Goal: Use online tool/utility: Utilize a website feature to perform a specific function

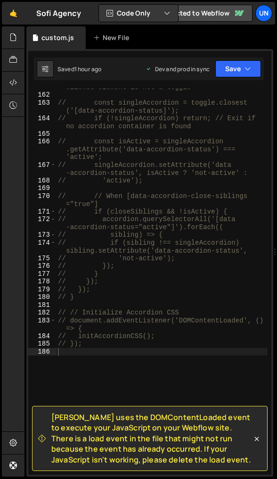
scroll to position [1319, 0]
click at [193, 218] on div "// if (!toggle) return; // Exit if the clicked element is not a toggle // const…" at bounding box center [162, 279] width 212 height 409
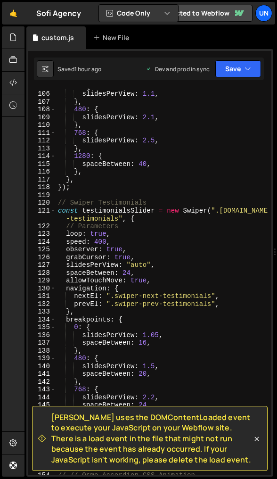
scroll to position [843, 0]
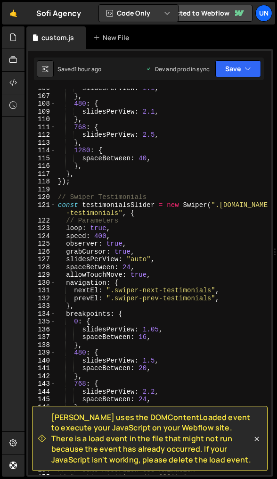
click at [134, 237] on div "slidesPerView : 1.1 , } , 480 : { slidesPerView : 2.1 , } , 768 : { slidesPerVi…" at bounding box center [162, 284] width 212 height 401
click at [102, 236] on div "slidesPerView : 1.1 , } , 480 : { slidesPerView : 2.1 , } , 768 : { slidesPerVi…" at bounding box center [162, 284] width 212 height 401
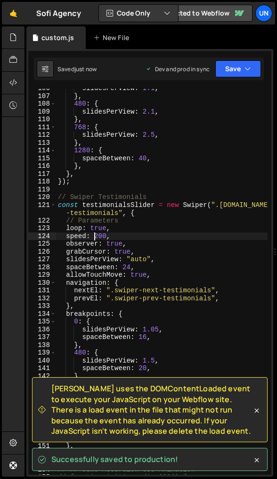
click at [93, 234] on div "slidesPerView : 1.1 , } , 480 : { slidesPerView : 2.1 , } , 768 : { slidesPerVi…" at bounding box center [162, 284] width 212 height 401
click at [100, 228] on div "slidesPerView : 1.1 , } , 480 : { slidesPerView : 2.1 , } , 768 : { slidesPerVi…" at bounding box center [162, 284] width 212 height 401
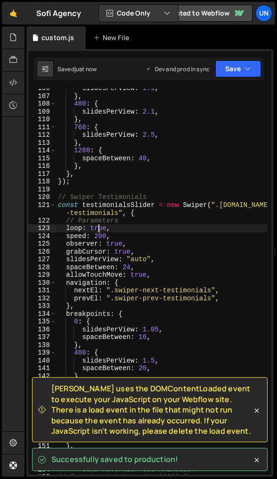
click at [100, 228] on div "slidesPerView : 1.1 , } , 480 : { slidesPerView : 2.1 , } , 768 : { slidesPerVi…" at bounding box center [162, 284] width 212 height 401
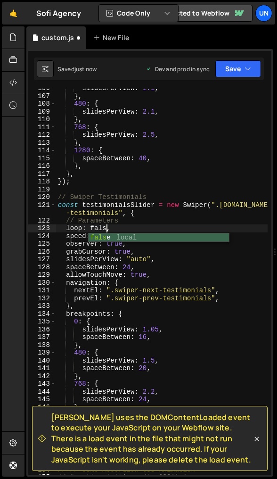
scroll to position [0, 3]
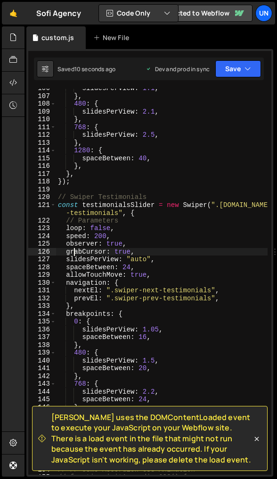
click at [73, 253] on div "slidesPerView : 1.1 , } , 480 : { slidesPerView : 2.1 , } , 768 : { slidesPerVi…" at bounding box center [162, 284] width 212 height 401
click at [106, 257] on div "slidesPerView : 1.1 , } , 480 : { slidesPerView : 2.1 , } , 768 : { slidesPerVi…" at bounding box center [162, 284] width 212 height 401
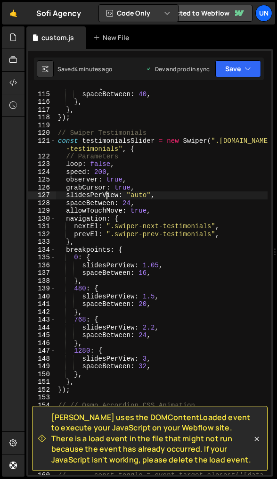
scroll to position [924, 0]
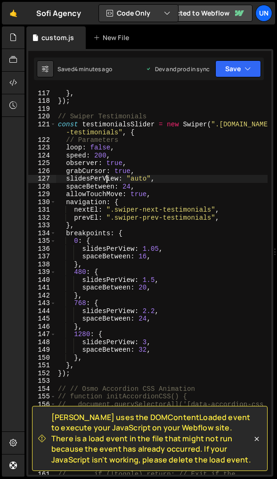
click at [144, 343] on div "} , } , }) ; // Swiper Testimonials const testimonialsSlider = new Swiper ( ".[…" at bounding box center [162, 286] width 212 height 409
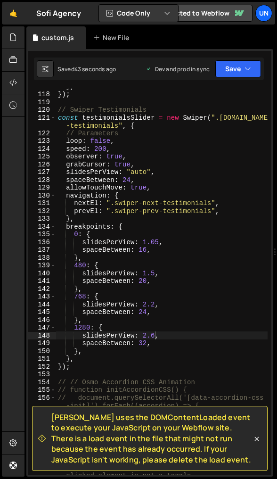
scroll to position [953, 0]
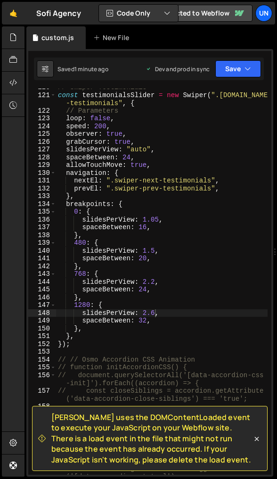
click at [186, 187] on div "// Swiper Testimonials const testimonialsSlider = new Swiper ( ".[DOMAIN_NAME] …" at bounding box center [162, 287] width 212 height 409
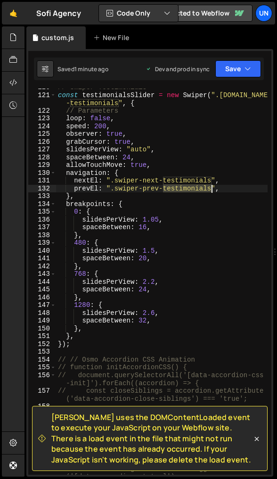
click at [186, 187] on div "// Swiper Testimonials const testimonialsSlider = new Swiper ( ".[DOMAIN_NAME] …" at bounding box center [162, 287] width 212 height 409
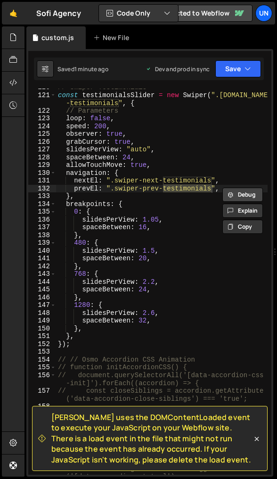
click at [225, 189] on button "Debug" at bounding box center [242, 195] width 41 height 14
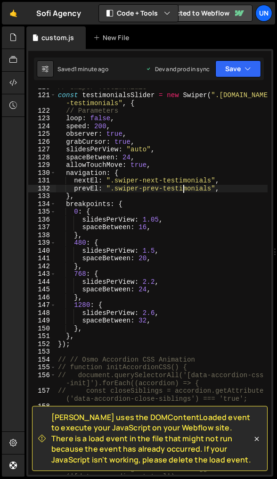
click at [203, 188] on div "// Swiper Testimonials const testimonialsSlider = new Swiper ( ".[DOMAIN_NAME] …" at bounding box center [162, 287] width 212 height 409
drag, startPoint x: 210, startPoint y: 188, endPoint x: 116, endPoint y: 188, distance: 93.3
click at [116, 188] on div "// Swiper Testimonials const testimonialsSlider = new Swiper ( ".[DOMAIN_NAME] …" at bounding box center [162, 287] width 212 height 409
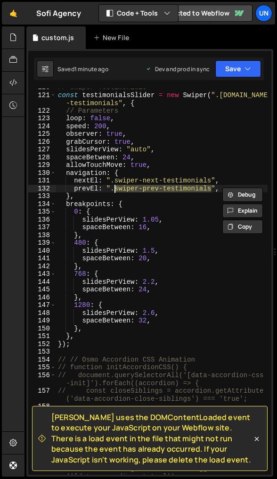
drag, startPoint x: 211, startPoint y: 190, endPoint x: 115, endPoint y: 188, distance: 95.7
click at [115, 188] on div "// Swiper Testimonials const testimonialsSlider = new Swiper ( ".[DOMAIN_NAME] …" at bounding box center [162, 287] width 212 height 409
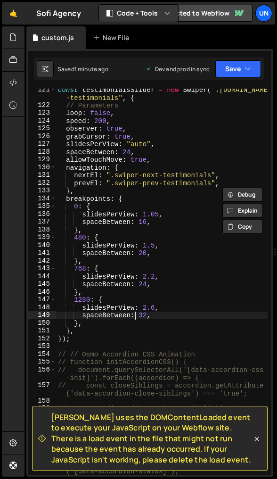
click at [133, 317] on div "const testimonialsSlider = new Swiper ( ".[DOMAIN_NAME] -testimonials" , { // P…" at bounding box center [162, 294] width 212 height 417
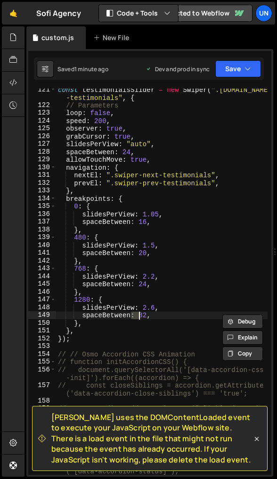
click at [133, 317] on div "const testimonialsSlider = new Swiper ( ".[DOMAIN_NAME] -testimonials" , { // P…" at bounding box center [162, 294] width 212 height 417
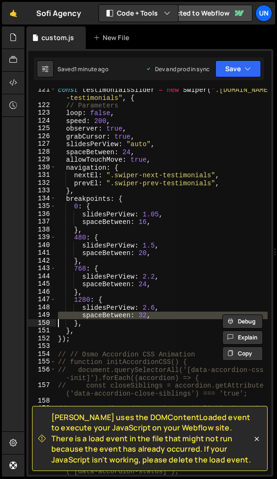
click at [137, 316] on div "const testimonialsSlider = new Swiper ( ".[DOMAIN_NAME] -testimonials" , { // P…" at bounding box center [162, 282] width 212 height 386
click at [137, 316] on div "const testimonialsSlider = new Swiper ( ".[DOMAIN_NAME] -testimonials" , { // P…" at bounding box center [162, 294] width 212 height 417
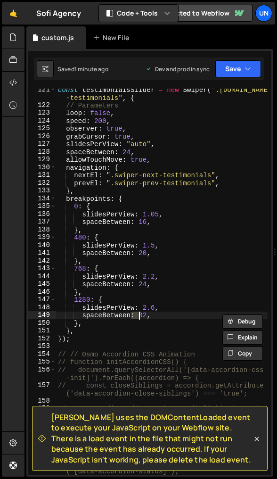
click at [137, 316] on div "const testimonialsSlider = new Swiper ( ".[DOMAIN_NAME] -testimonials" , { // P…" at bounding box center [162, 294] width 212 height 417
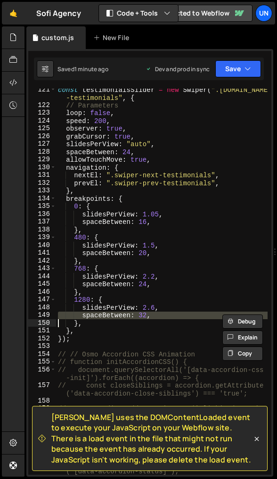
click at [142, 316] on div "const testimonialsSlider = new Swiper ( ".[DOMAIN_NAME] -testimonials" , { // P…" at bounding box center [162, 282] width 212 height 386
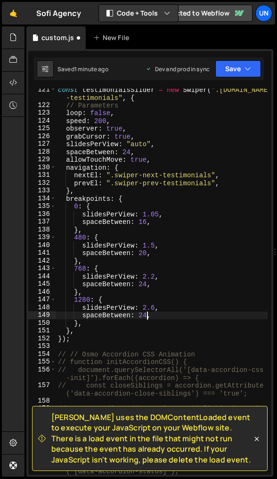
scroll to position [0, 6]
click at [147, 312] on div "const testimonialsSlider = new Swiper ( ".[DOMAIN_NAME] -testimonials" , { // P…" at bounding box center [162, 294] width 212 height 417
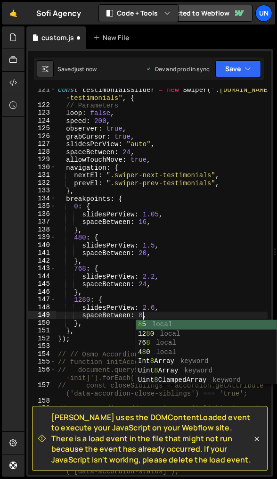
click at [229, 287] on div "const testimonialsSlider = new Swiper ( ".[DOMAIN_NAME] -testimonials" , { // P…" at bounding box center [162, 294] width 212 height 417
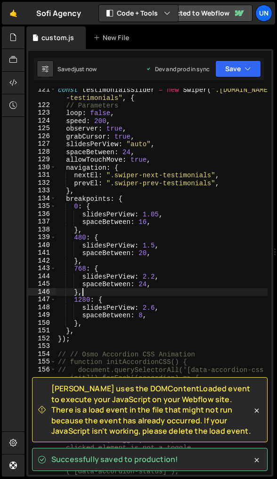
click at [161, 288] on div "const testimonialsSlider = new Swiper ( ".[DOMAIN_NAME] -testimonials" , { // P…" at bounding box center [162, 294] width 212 height 417
click at [128, 149] on div "const testimonialsSlider = new Swiper ( ".[DOMAIN_NAME] -testimonials" , { // P…" at bounding box center [162, 294] width 212 height 417
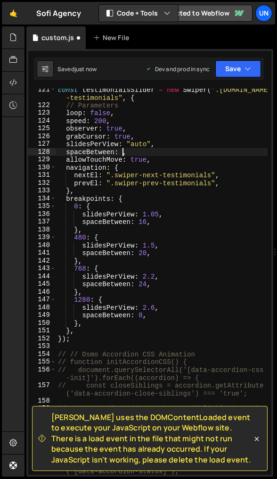
scroll to position [0, 4]
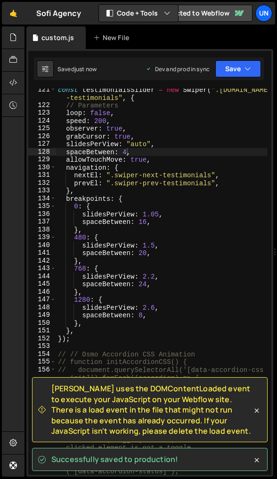
click at [231, 117] on div "const testimonialsSlider = new Swiper ( ".[DOMAIN_NAME] -testimonials" , { // P…" at bounding box center [162, 294] width 212 height 417
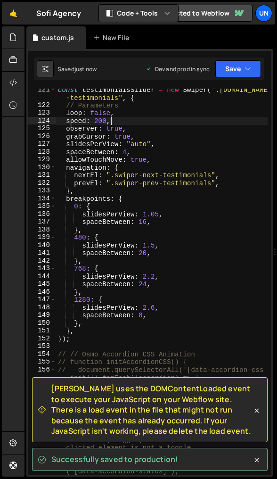
scroll to position [0, 3]
click at [240, 67] on button "Save" at bounding box center [238, 68] width 46 height 17
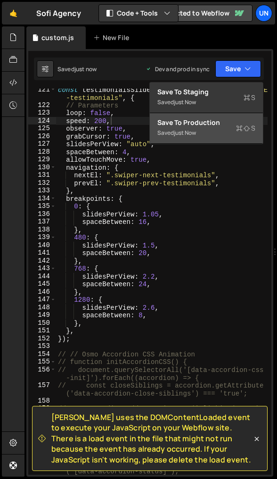
click at [213, 136] on div "Saved just now" at bounding box center [206, 132] width 98 height 11
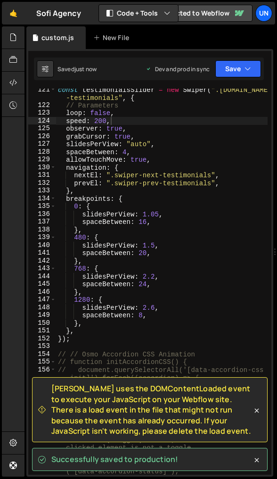
click at [112, 294] on div "const testimonialsSlider = new Swiper ( ".[DOMAIN_NAME] -testimonials" , { // P…" at bounding box center [162, 294] width 212 height 417
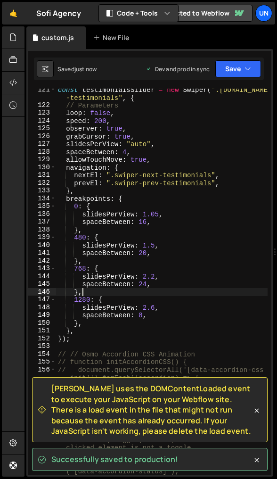
click at [147, 294] on div "const testimonialsSlider = new Swiper ( ".[DOMAIN_NAME] -testimonials" , { // P…" at bounding box center [162, 294] width 212 height 417
click at [147, 286] on div "const testimonialsSlider = new Swiper ( ".[DOMAIN_NAME] -testimonials" , { // P…" at bounding box center [162, 294] width 212 height 417
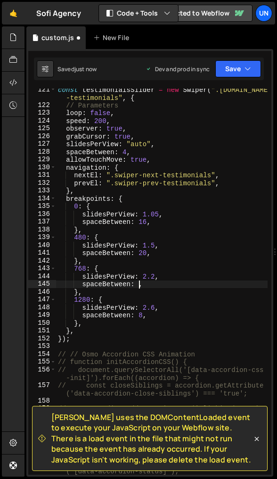
scroll to position [0, 6]
type textarea "spaceBetween: 8,"
